Goal: Find specific page/section: Find specific page/section

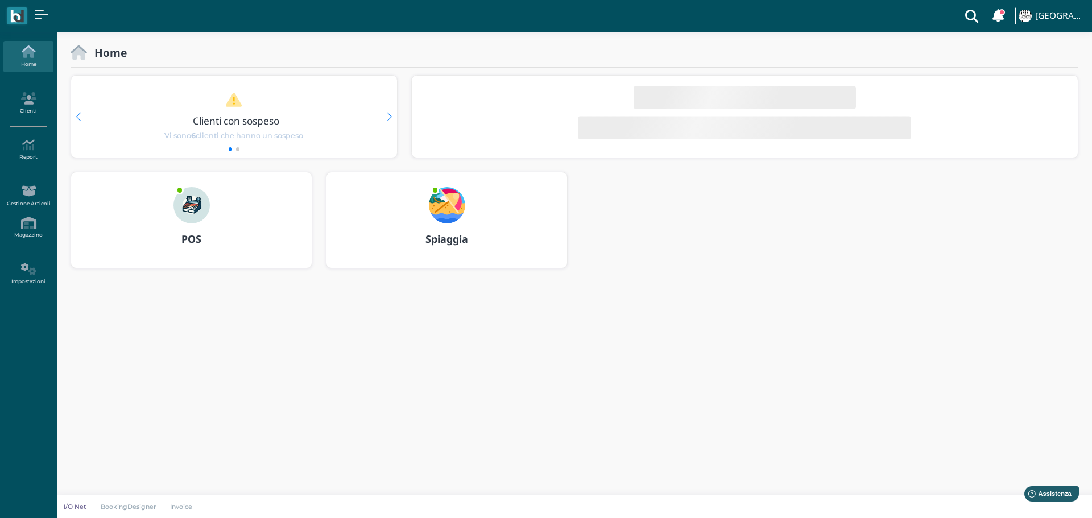
drag, startPoint x: 442, startPoint y: 211, endPoint x: 448, endPoint y: 208, distance: 6.7
click at [442, 211] on img at bounding box center [447, 205] width 36 height 36
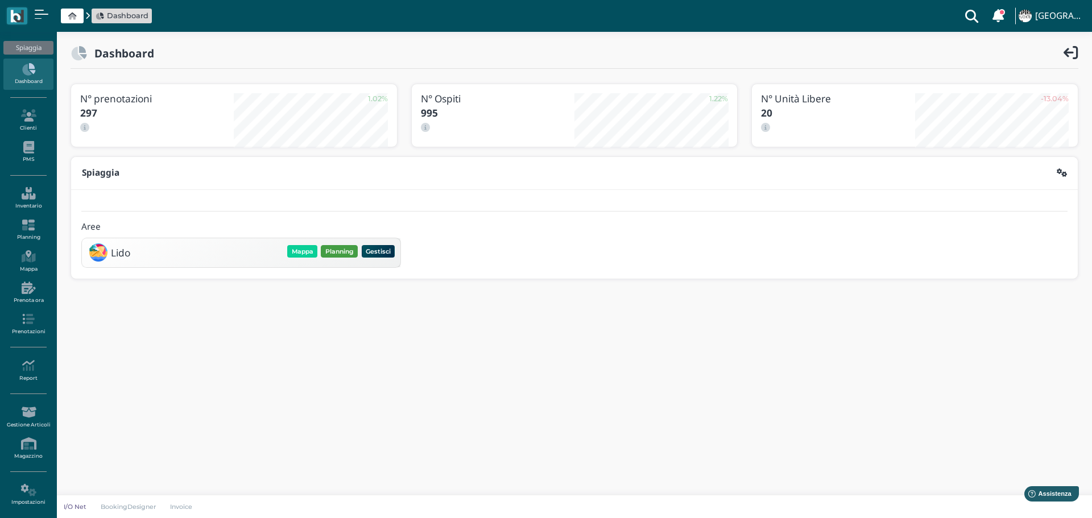
click at [337, 253] on button "Planning" at bounding box center [339, 251] width 37 height 13
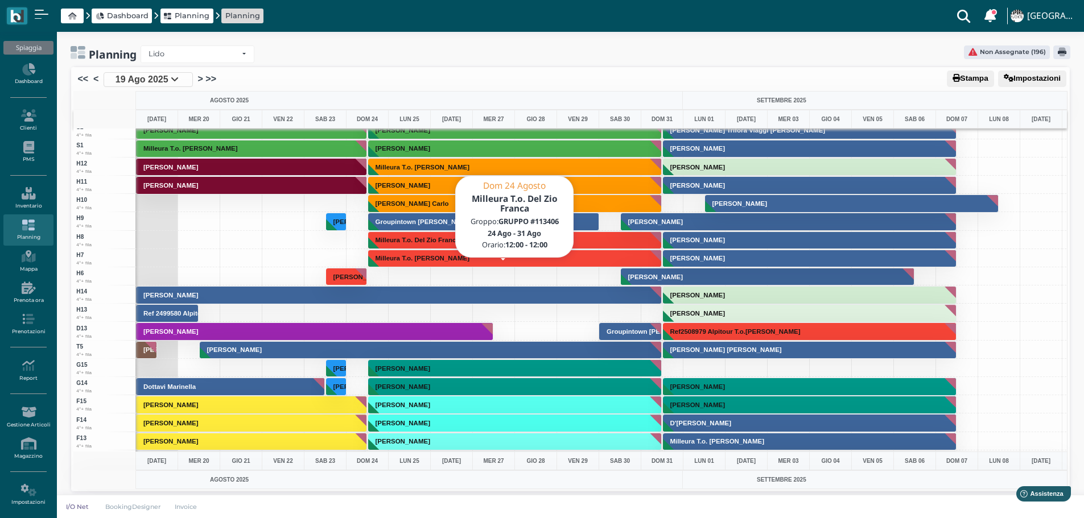
scroll to position [2835, 0]
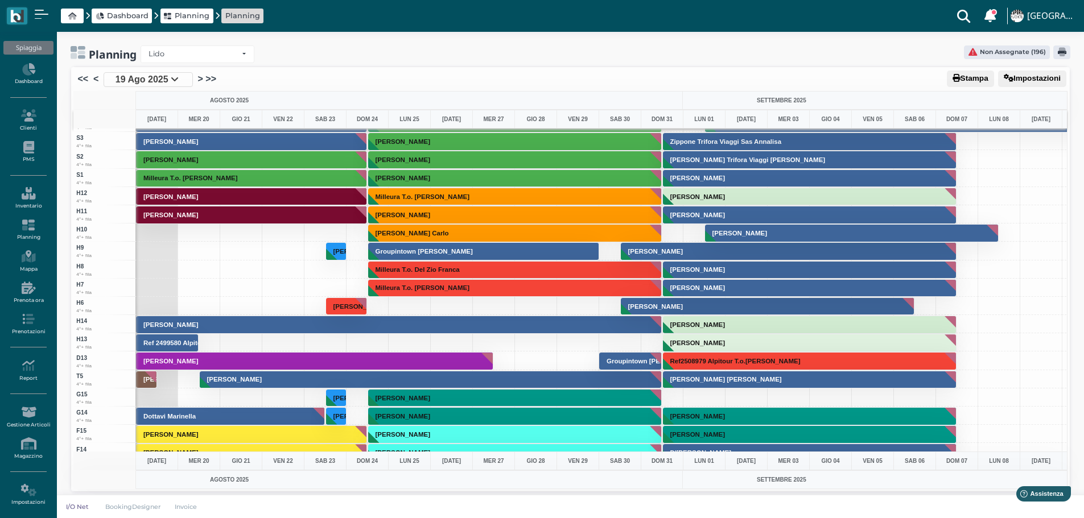
drag, startPoint x: 27, startPoint y: 253, endPoint x: 93, endPoint y: 251, distance: 65.5
click at [27, 253] on icon at bounding box center [27, 256] width 49 height 13
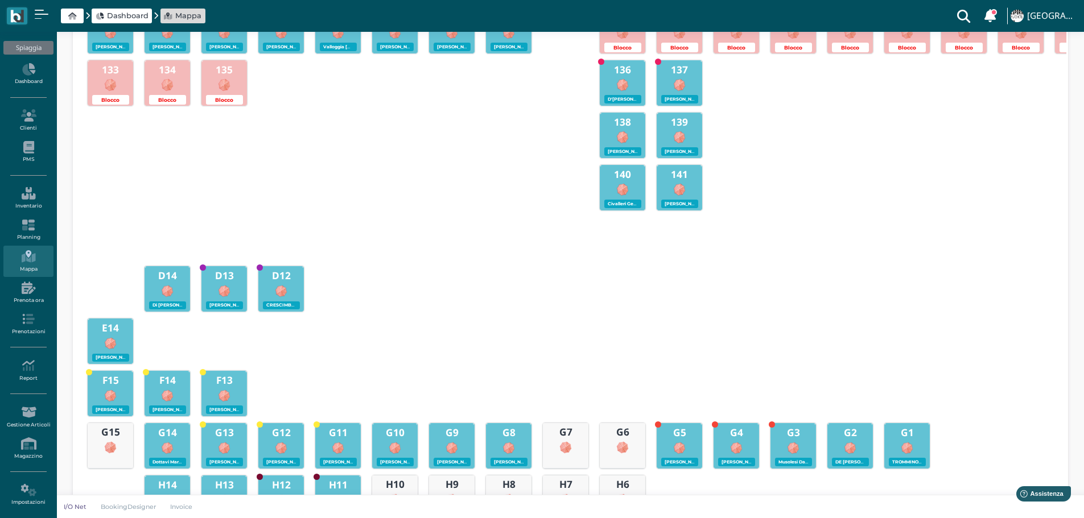
scroll to position [507, 0]
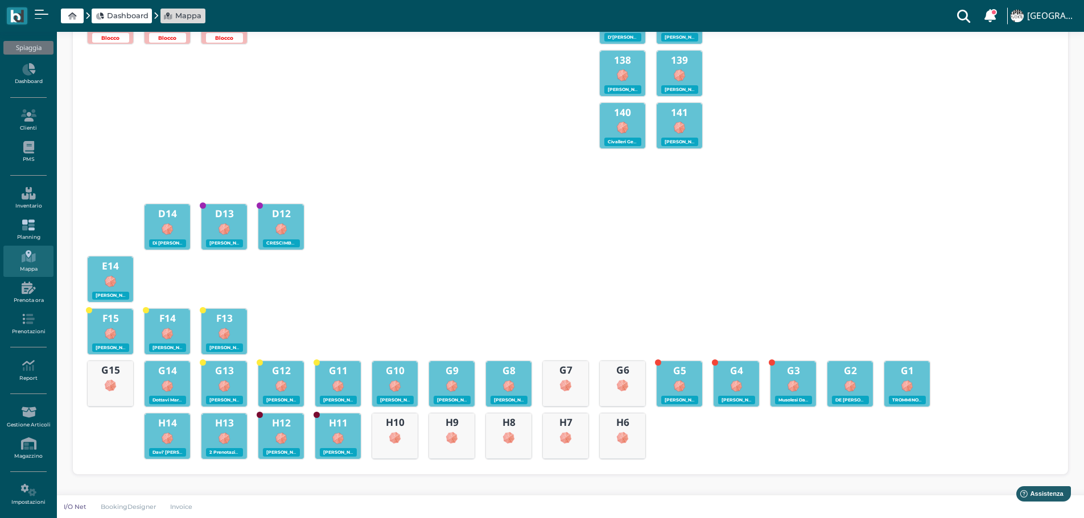
click at [30, 228] on icon at bounding box center [27, 225] width 49 height 13
